Goal: Check status: Check status

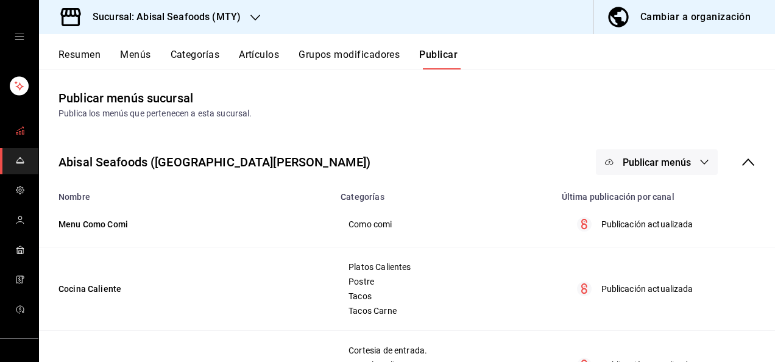
click at [15, 130] on icon "mailbox folders" at bounding box center [20, 131] width 10 height 10
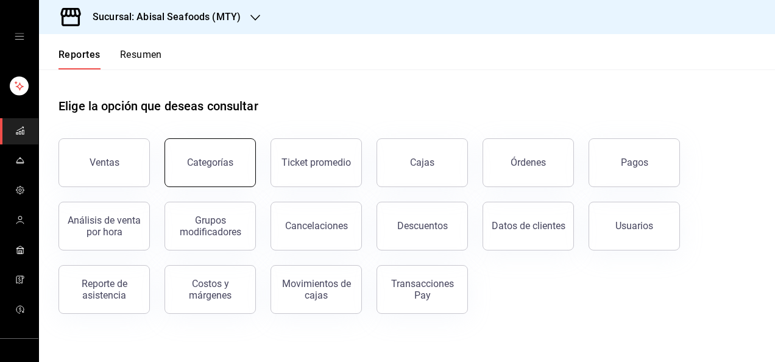
click at [212, 177] on button "Categorías" at bounding box center [210, 162] width 91 height 49
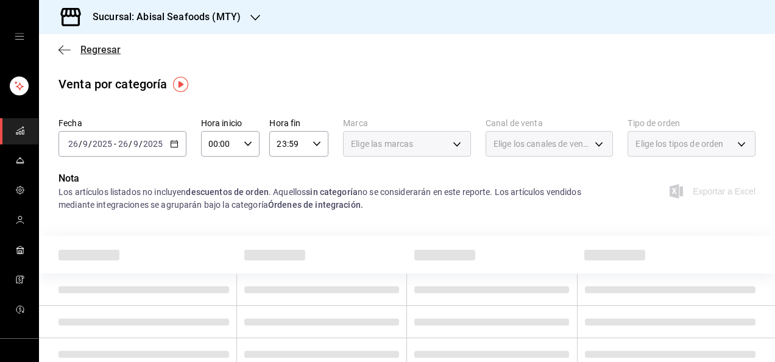
click at [92, 49] on span "Regresar" at bounding box center [100, 50] width 40 height 12
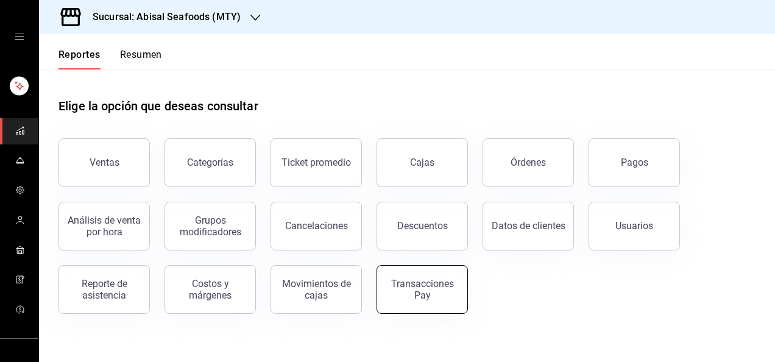
click at [434, 299] on div "Transacciones Pay" at bounding box center [422, 289] width 76 height 23
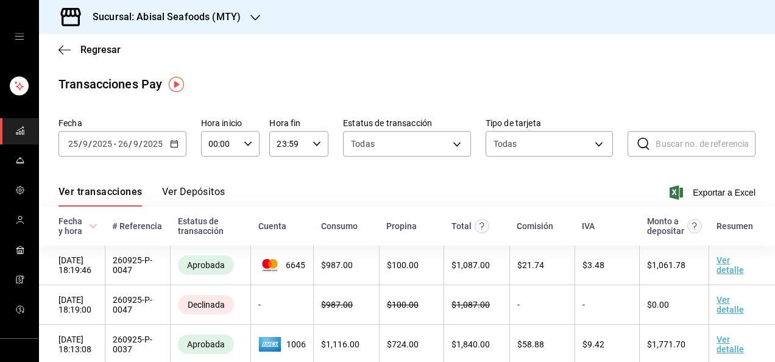
click at [107, 142] on input "2025" at bounding box center [102, 144] width 21 height 10
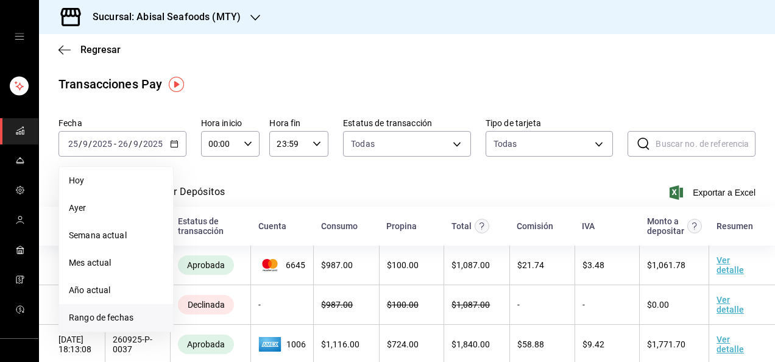
click at [115, 308] on li "Rango de fechas" at bounding box center [116, 317] width 114 height 27
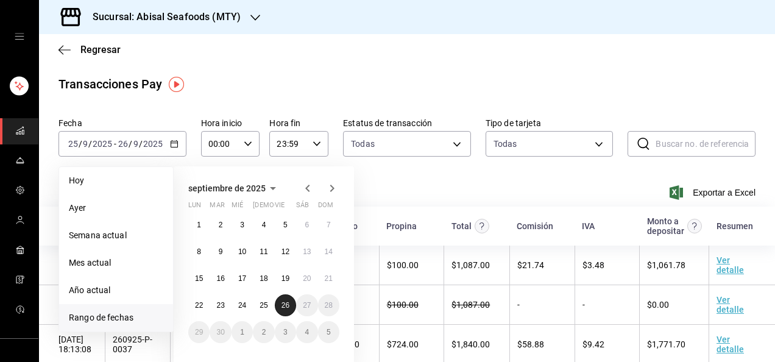
click at [286, 306] on abbr "26" at bounding box center [285, 305] width 8 height 9
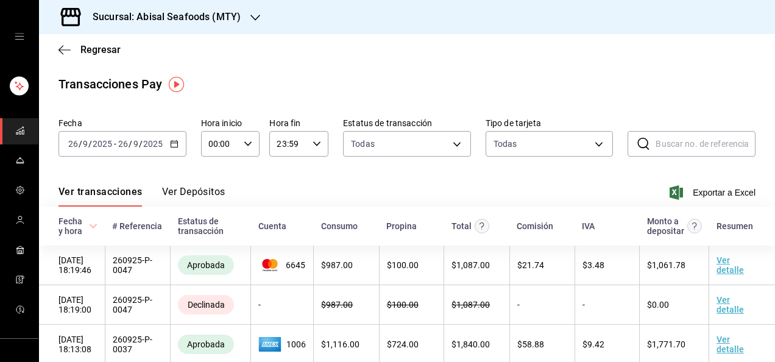
click at [321, 189] on div "Ver transacciones Ver Depósitos Exportar a Excel" at bounding box center [406, 188] width 697 height 35
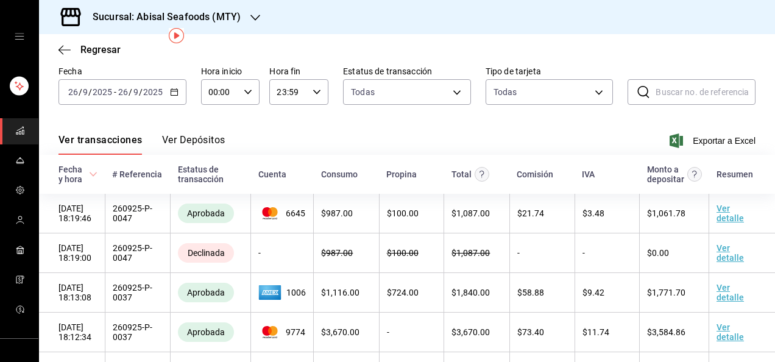
scroll to position [49, 0]
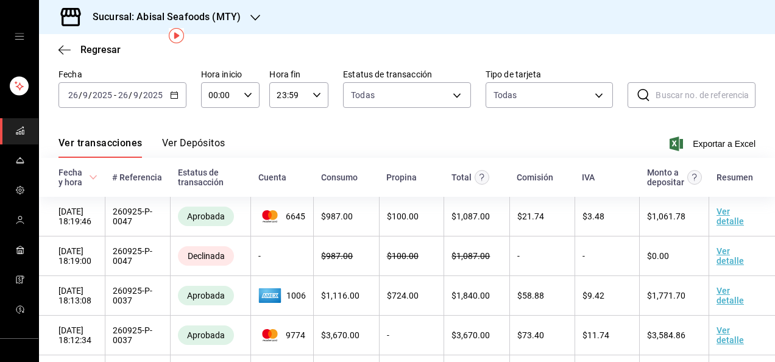
click at [147, 99] on input "2025" at bounding box center [153, 95] width 21 height 10
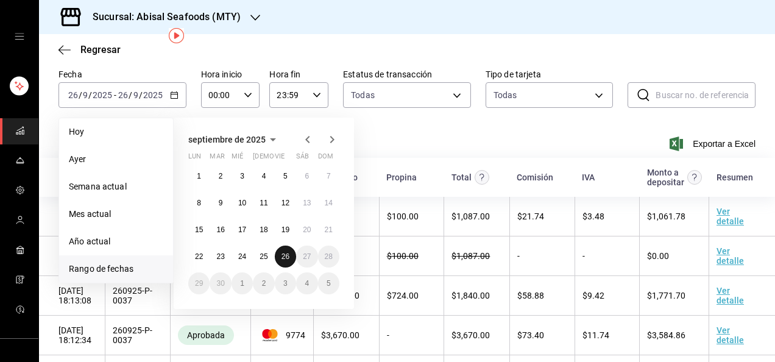
click at [285, 258] on abbr "26" at bounding box center [285, 256] width 8 height 9
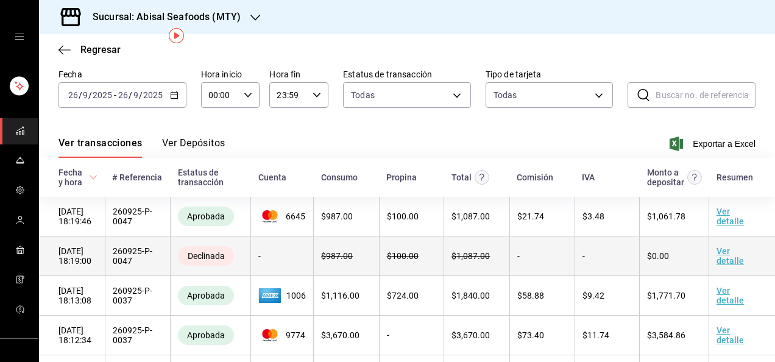
click at [423, 273] on td "$ 100.00" at bounding box center [411, 256] width 65 height 40
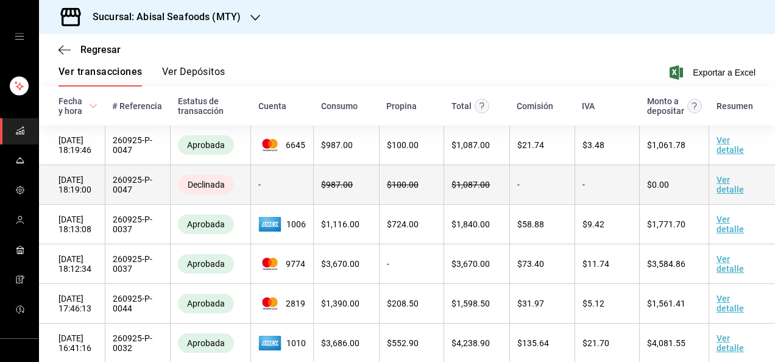
scroll to position [122, 0]
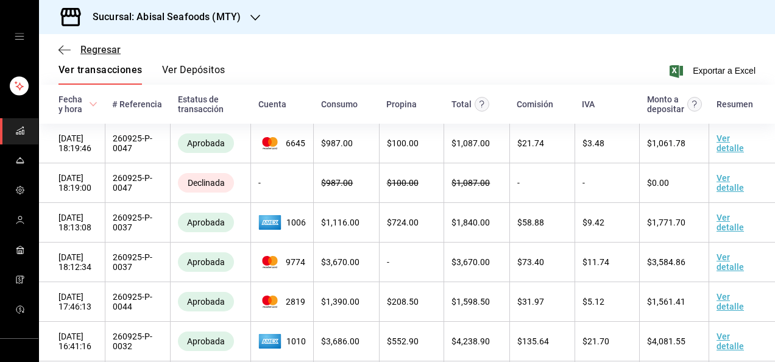
click at [113, 49] on span "Regresar" at bounding box center [100, 50] width 40 height 12
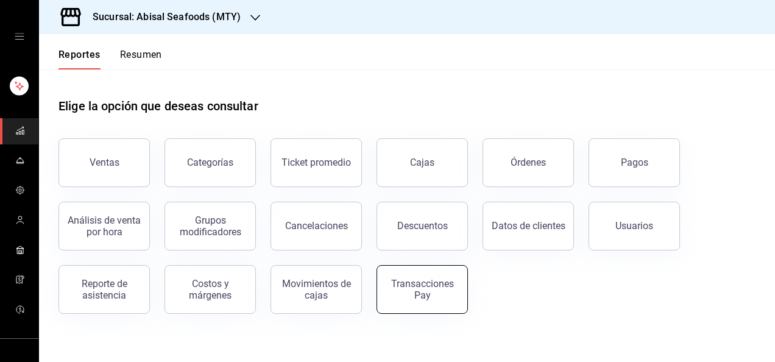
click at [418, 308] on button "Transacciones Pay" at bounding box center [422, 289] width 91 height 49
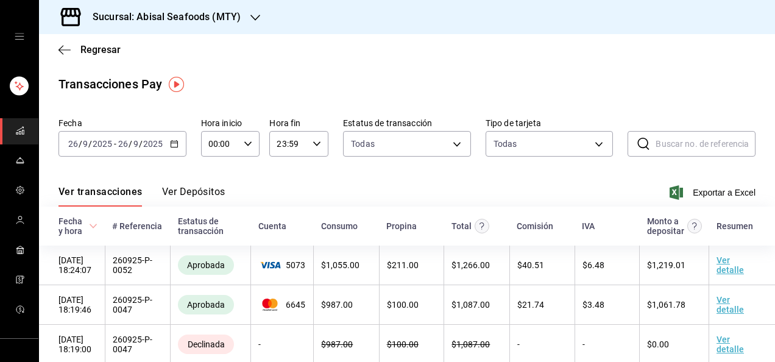
click at [115, 143] on span "-" at bounding box center [115, 144] width 2 height 10
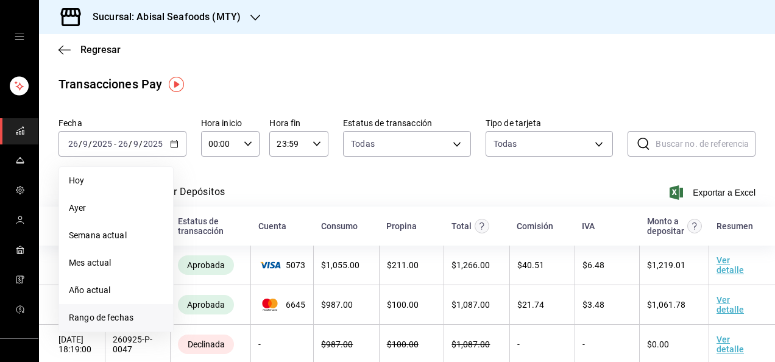
click at [107, 315] on span "Rango de fechas" at bounding box center [116, 317] width 94 height 13
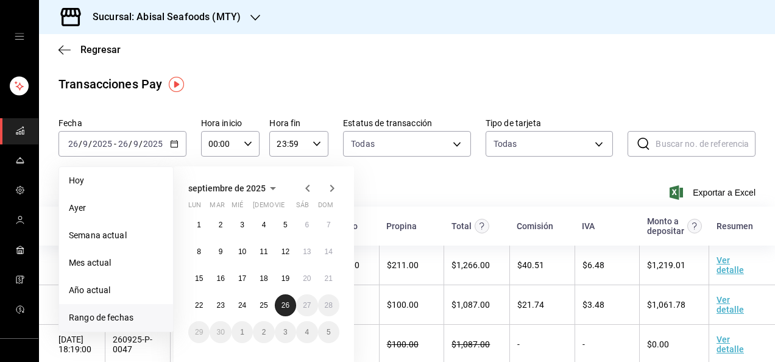
click at [289, 306] on button "26" at bounding box center [285, 305] width 21 height 22
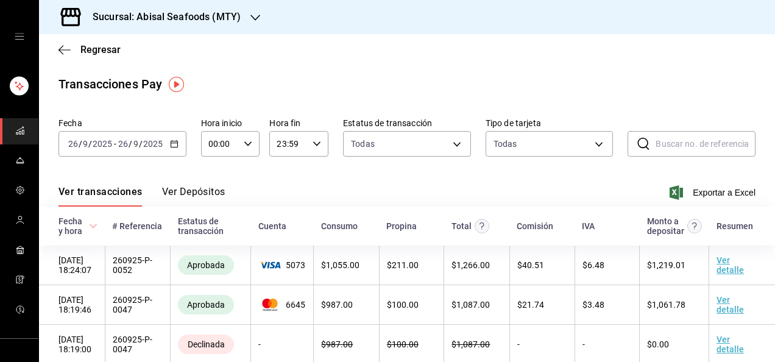
click at [508, 186] on div "Ver transacciones Ver Depósitos Exportar a Excel" at bounding box center [406, 188] width 697 height 35
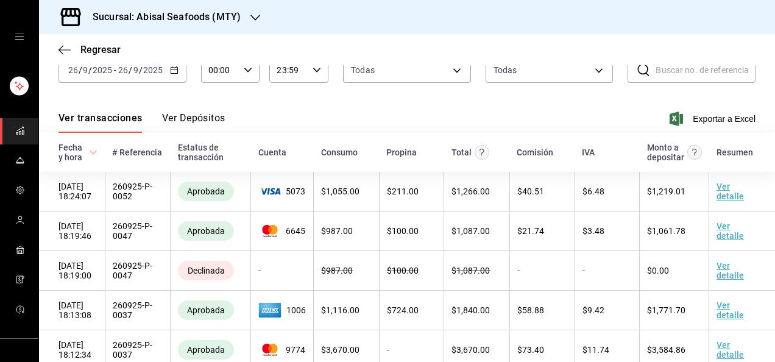
scroll to position [49, 0]
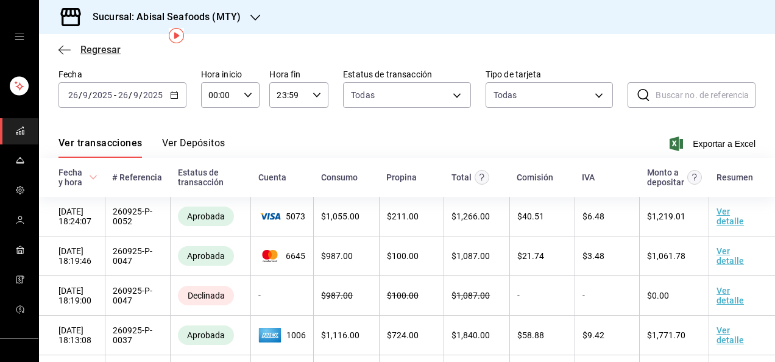
click at [96, 47] on span "Regresar" at bounding box center [100, 50] width 40 height 12
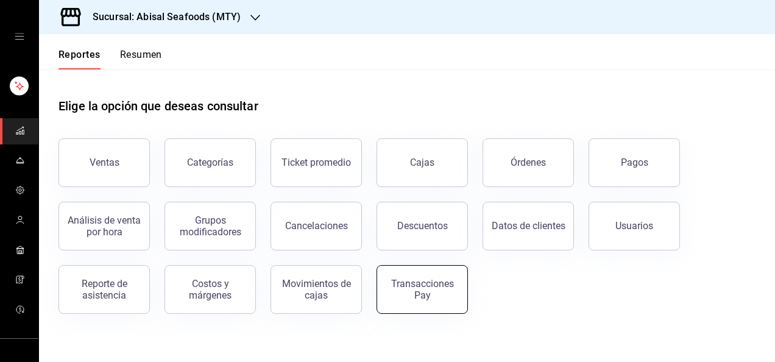
click at [417, 296] on div "Transacciones Pay" at bounding box center [422, 289] width 76 height 23
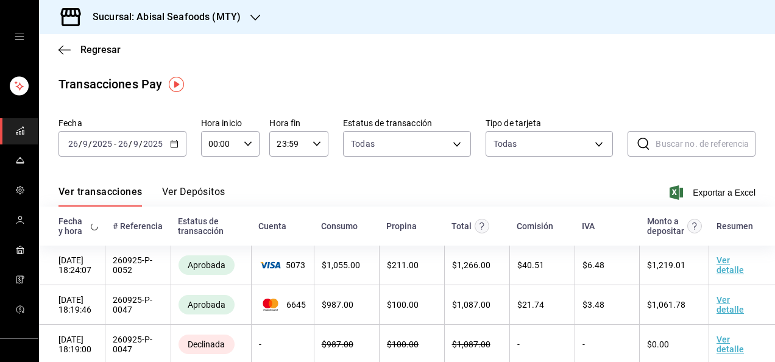
click at [125, 149] on input "26" at bounding box center [123, 144] width 11 height 10
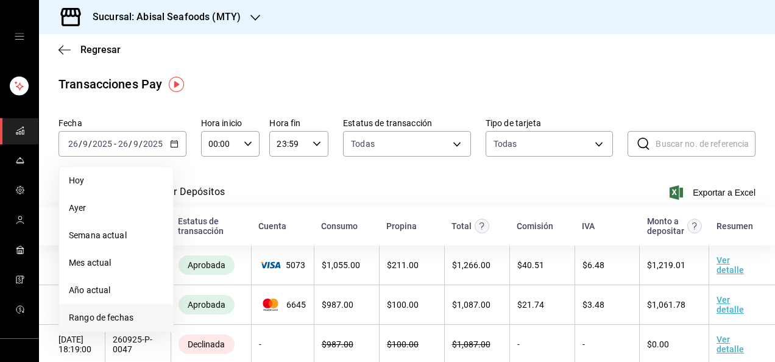
click at [122, 322] on span "Rango de fechas" at bounding box center [116, 317] width 94 height 13
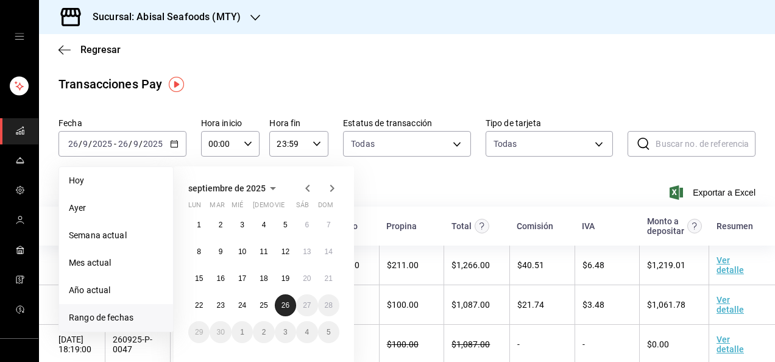
click at [288, 308] on abbr "26" at bounding box center [285, 305] width 8 height 9
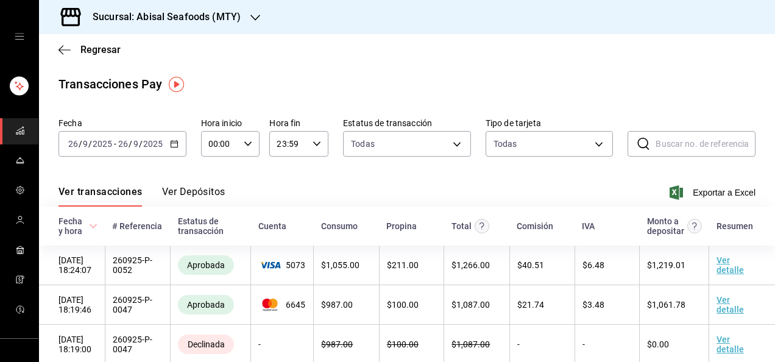
click at [356, 189] on div "Ver transacciones Ver Depósitos Exportar a Excel" at bounding box center [406, 188] width 697 height 35
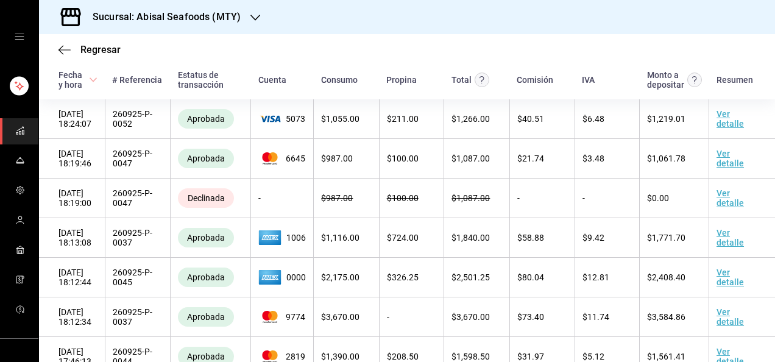
scroll to position [171, 0]
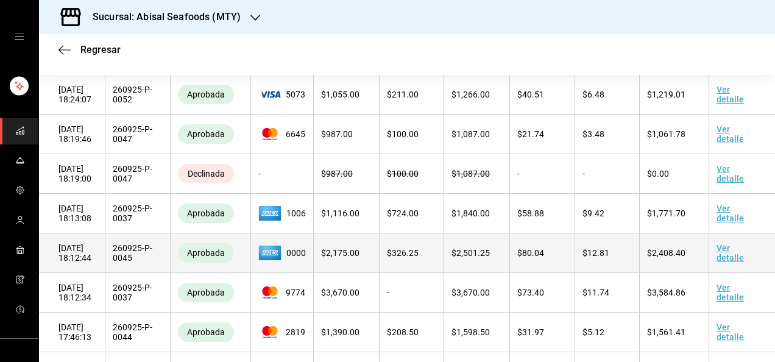
click at [717, 257] on link "Ver detalle" at bounding box center [730, 252] width 27 height 19
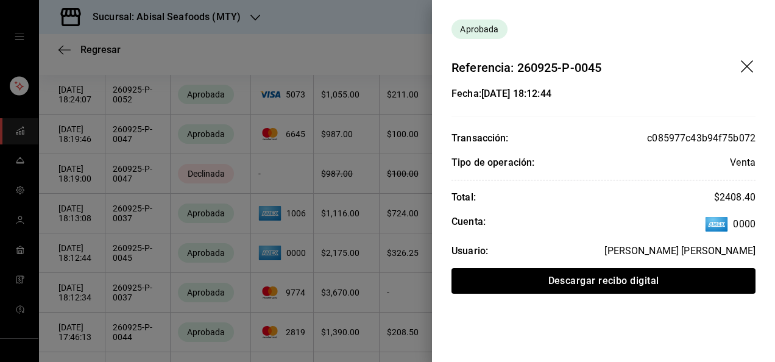
click at [341, 257] on div at bounding box center [387, 181] width 775 height 362
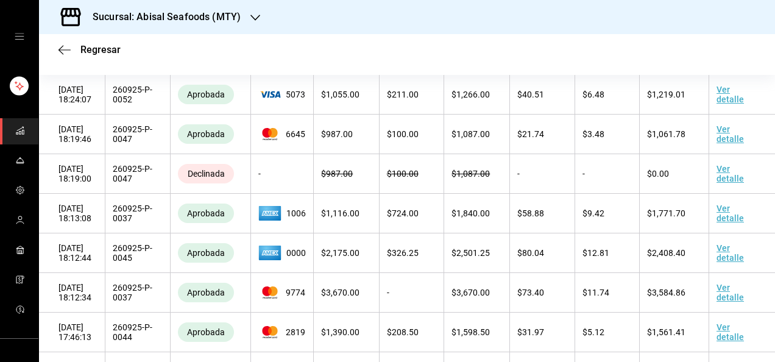
click at [341, 257] on span "$ 2,175.00" at bounding box center [340, 253] width 38 height 10
